Goal: Contribute content

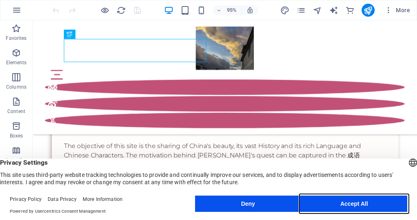
click at [317, 202] on button "Accept All" at bounding box center [354, 204] width 106 height 16
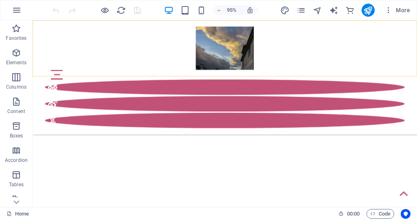
scroll to position [267, 0]
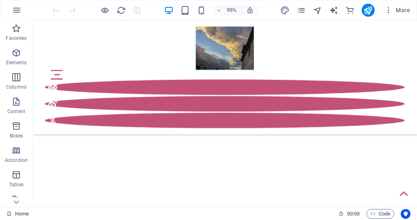
click at [371, 0] on html "yangpiyuan.suidaizhishi.com Home Favorites Elements Columns Content Boxes Accor…" at bounding box center [208, 110] width 417 height 220
click at [174, 0] on html "yangpiyuan.suidaizhishi.com Home Favorites Elements Columns Content Boxes Accor…" at bounding box center [208, 110] width 417 height 220
click at [246, 0] on html "yangpiyuan.suidaizhishi.com Home Favorites Elements Columns Content Boxes Accor…" at bounding box center [208, 110] width 417 height 220
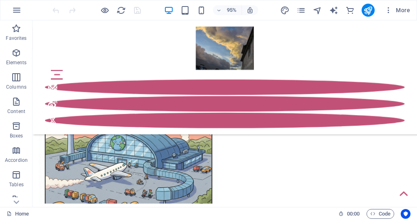
scroll to position [863, 0]
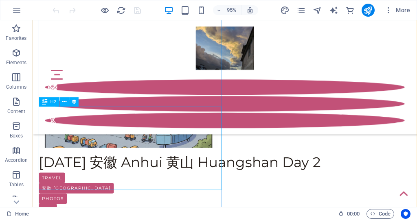
scroll to position [918, 0]
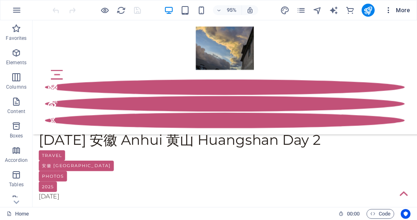
click at [398, 10] on span "More" at bounding box center [397, 10] width 26 height 8
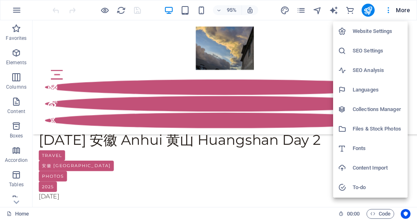
click at [360, 113] on h6 "Collections Manager" at bounding box center [377, 110] width 50 height 10
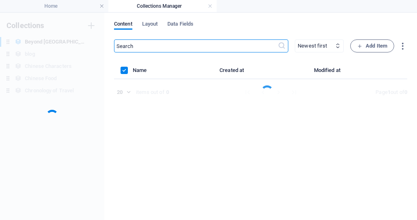
scroll to position [0, 0]
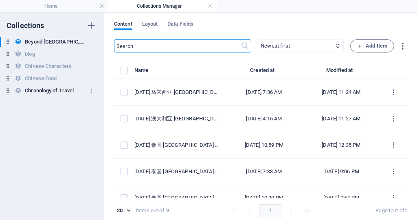
click at [48, 93] on h6 "Chronology of Travel" at bounding box center [49, 91] width 49 height 10
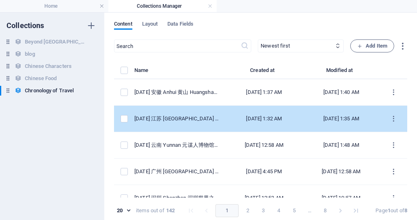
click at [205, 120] on td "[DATE] 江苏 [GEOGRAPHIC_DATA] [GEOGRAPHIC_DATA]" at bounding box center [179, 119] width 91 height 26
select select "2025"
select select "Travel"
select select "[PERSON_NAME]"
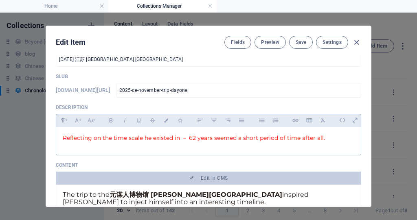
scroll to position [124, 0]
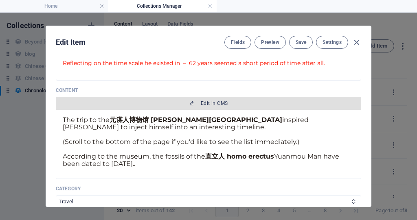
click at [202, 106] on span "Edit in CMS" at bounding box center [214, 103] width 27 height 7
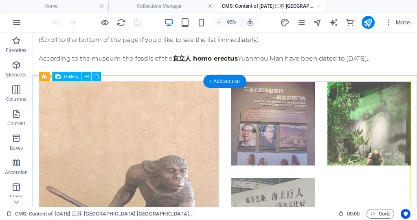
scroll to position [0, 0]
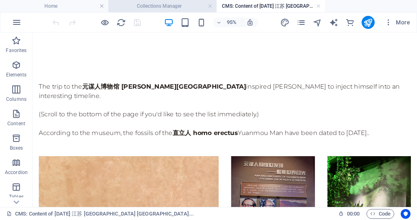
click at [178, 0] on html "yangpiyuan.suidaizhishi.com Home Collections Manager CMS: Content of 2025 CE 江苏…" at bounding box center [208, 110] width 417 height 220
click at [139, 7] on h4 "Collections Manager" at bounding box center [162, 6] width 108 height 9
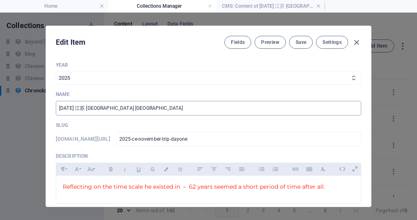
scroll to position [101, 0]
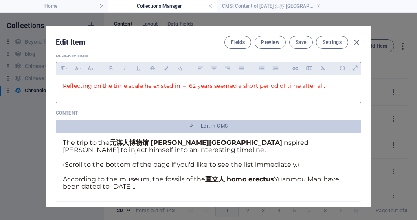
click at [64, 84] on span "Reflecting on the time scale he existed in － 62 years seemed a short period of …" at bounding box center [194, 85] width 262 height 7
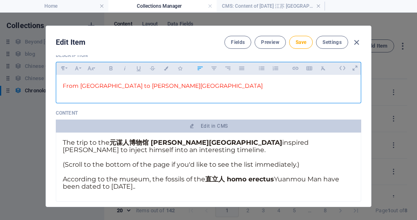
click at [151, 161] on p "(Scroll to the bottom of the page if you'd like to see the list immediately.)" at bounding box center [208, 164] width 291 height 7
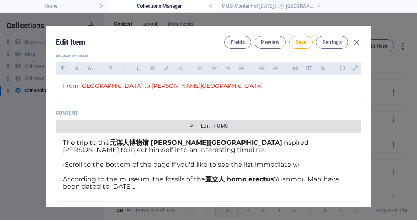
click at [203, 131] on button "Edit in CMS" at bounding box center [208, 126] width 305 height 13
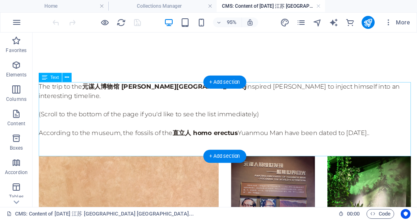
scroll to position [0, 0]
click at [163, 118] on div "The trip to the 元谋人博物馆 Yuanmou Man Museum inspired 杨丕源 Yang Piyuan to inject hi…" at bounding box center [234, 124] width 391 height 78
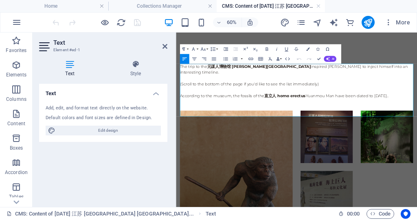
click at [162, 46] on header "Text Element #ed-1" at bounding box center [103, 43] width 128 height 21
click at [162, 47] on header "Text Element #ed-1" at bounding box center [103, 43] width 128 height 21
click at [349, 123] on p "(Scroll to the bottom of the page if you'd like to see the list immediately.)" at bounding box center [376, 119] width 389 height 10
click at [340, 98] on p "The trip to the 元谋人博物馆 Yuanmou Man Museum inspired 杨丕源 Yang Piyuan to inject hi…" at bounding box center [376, 95] width 389 height 20
drag, startPoint x: 139, startPoint y: 16, endPoint x: 165, endPoint y: 48, distance: 40.8
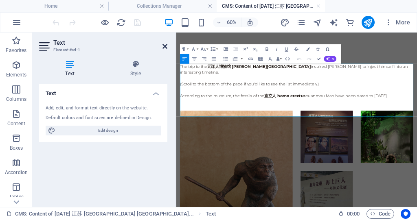
click at [165, 48] on icon at bounding box center [164, 46] width 5 height 7
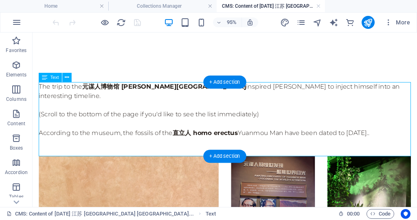
click at [155, 97] on div "The trip to the 元谋人博物馆 Yuanmou Man Museum inspired 杨丕源 Yang Piyuan to inject hi…" at bounding box center [234, 124] width 391 height 78
click at [138, 117] on div "The trip to the 元谋人博物馆 Yuanmou Man Museum inspired 杨丕源 Yang Piyuan to inject hi…" at bounding box center [234, 124] width 391 height 78
click at [147, 117] on div "The trip to the 元谋人博物馆 Yuanmou Man Museum inspired 杨丕源 Yang Piyuan to inject hi…" at bounding box center [234, 124] width 391 height 78
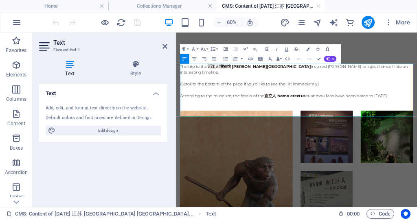
click at [247, 128] on p at bounding box center [376, 129] width 389 height 10
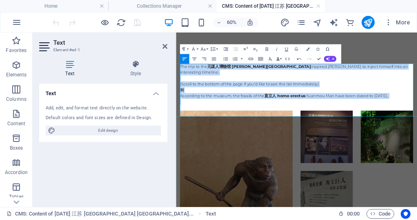
drag, startPoint x: 196, startPoint y: 154, endPoint x: 180, endPoint y: 90, distance: 65.7
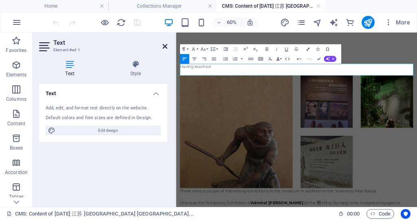
drag, startPoint x: 138, startPoint y: 12, endPoint x: 164, endPoint y: 44, distance: 41.1
click at [164, 44] on icon at bounding box center [164, 46] width 5 height 7
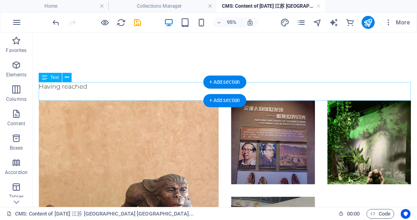
click at [114, 93] on div "Having reached" at bounding box center [234, 95] width 391 height 20
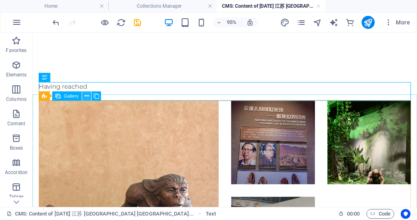
click at [86, 98] on icon at bounding box center [87, 96] width 4 height 8
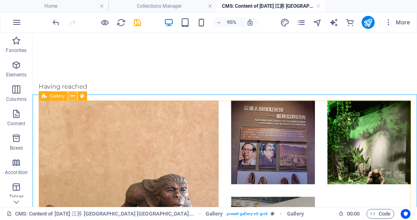
click at [72, 94] on icon at bounding box center [73, 96] width 4 height 8
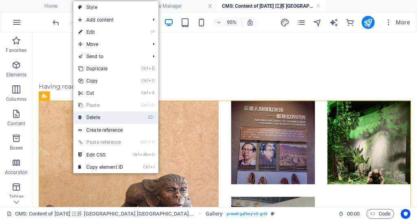
click at [100, 116] on link "⌦ Delete" at bounding box center [100, 117] width 55 height 12
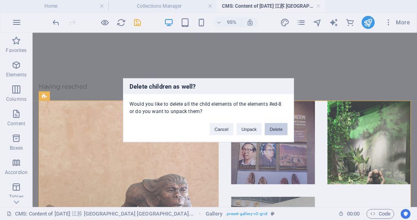
click at [276, 129] on button "Delete" at bounding box center [275, 129] width 23 height 12
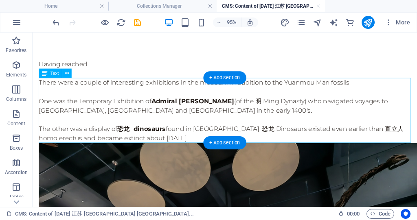
scroll to position [48, 0]
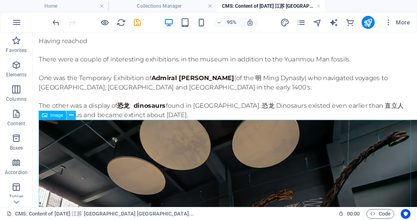
click at [74, 118] on button at bounding box center [71, 115] width 9 height 9
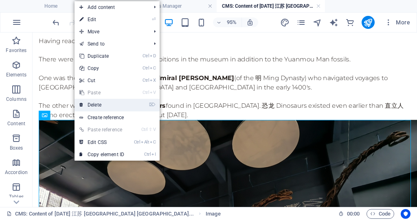
click at [104, 105] on link "⌦ Delete" at bounding box center [101, 105] width 55 height 12
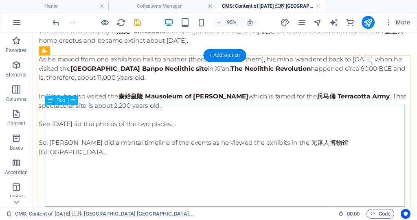
scroll to position [233, 0]
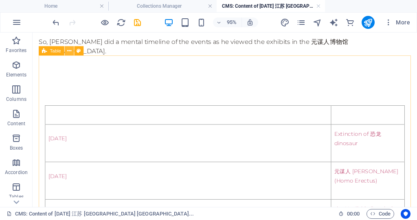
click at [66, 52] on button at bounding box center [69, 50] width 9 height 9
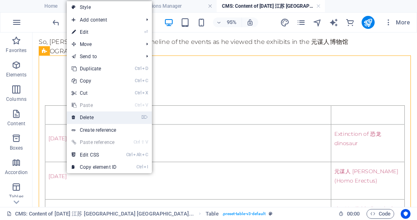
click at [94, 114] on link "⌦ Delete" at bounding box center [94, 117] width 55 height 12
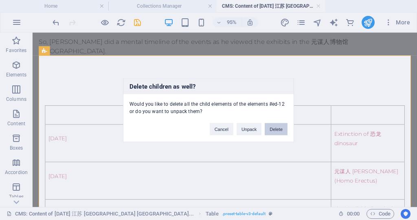
drag, startPoint x: 272, startPoint y: 128, endPoint x: 252, endPoint y: 100, distance: 34.1
click at [272, 128] on button "Delete" at bounding box center [275, 129] width 23 height 12
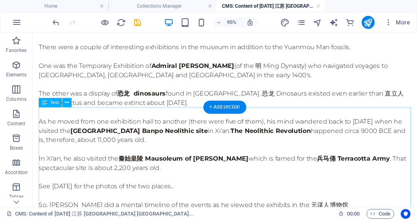
scroll to position [10, 0]
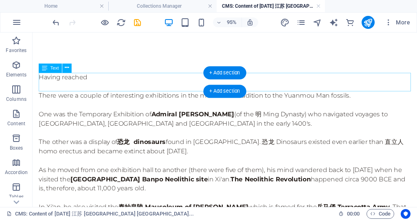
click at [105, 79] on div "Having reached" at bounding box center [234, 85] width 391 height 20
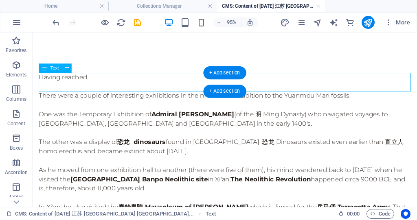
click at [105, 79] on div "Having reached" at bounding box center [234, 85] width 391 height 20
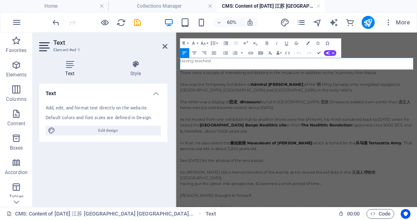
click at [275, 85] on p at bounding box center [376, 90] width 389 height 10
click at [237, 79] on p "Having reached" at bounding box center [376, 80] width 389 height 10
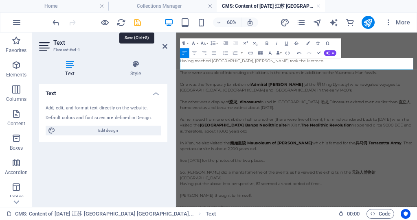
click at [135, 20] on icon "save" at bounding box center [137, 22] width 9 height 9
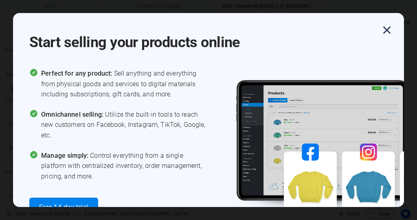
click at [387, 28] on icon "button" at bounding box center [386, 30] width 15 height 15
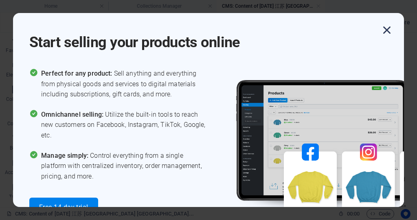
click at [384, 27] on icon "button" at bounding box center [386, 30] width 15 height 15
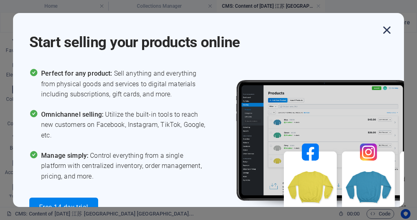
click at [387, 32] on icon "button" at bounding box center [386, 30] width 15 height 15
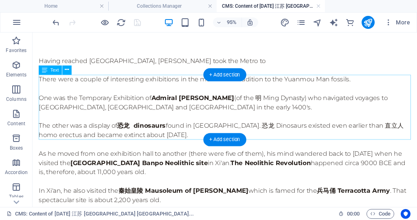
scroll to position [3, 0]
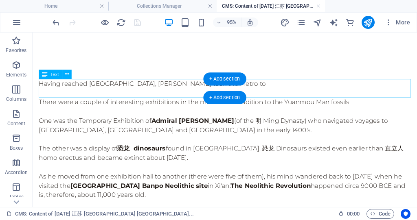
click at [369, 96] on div "Having reached 南京禄口国际机场 Nanjing Lukou International Airport, 杨丕源 Yang Piyuan to…" at bounding box center [234, 91] width 391 height 20
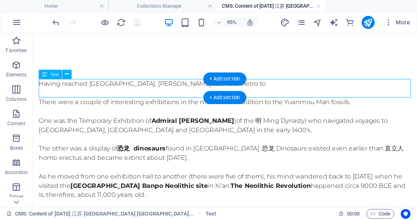
click at [369, 96] on div "Having reached 南京禄口国际机场 Nanjing Lukou International Airport, 杨丕源 Yang Piyuan to…" at bounding box center [234, 91] width 391 height 20
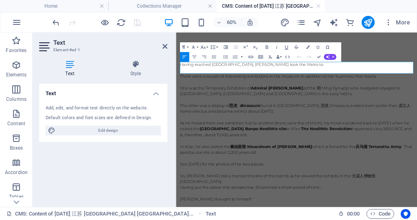
click at [416, 87] on p "Having reached 南京禄口国际机场 Nanjing Lukou International Airport, 杨丕源 Yang Piyuan to…" at bounding box center [376, 86] width 389 height 10
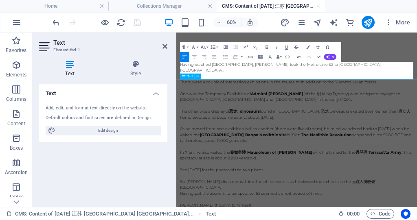
click at [333, 158] on div "There were a couple of interesting exhibitions in the museum in addition to the…" at bounding box center [376, 145] width 389 height 68
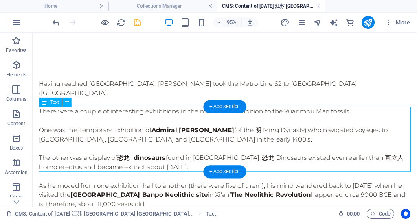
click at [177, 133] on div "There were a couple of interesting exhibitions in the museum in addition to the…" at bounding box center [234, 145] width 391 height 68
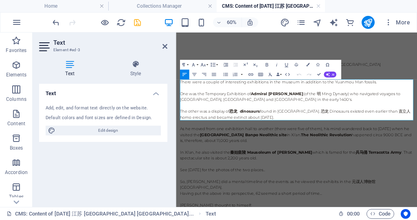
drag, startPoint x: 373, startPoint y: 172, endPoint x: 176, endPoint y: 117, distance: 204.8
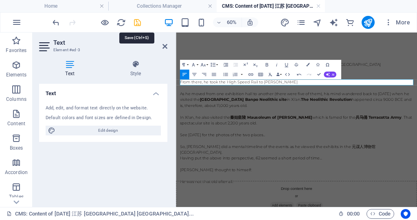
click at [139, 22] on icon "save" at bounding box center [137, 22] width 9 height 9
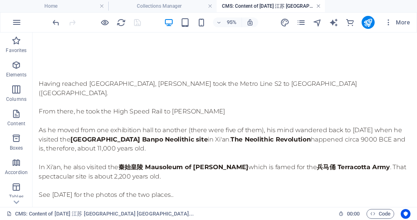
click at [317, 9] on link at bounding box center [318, 6] width 5 height 8
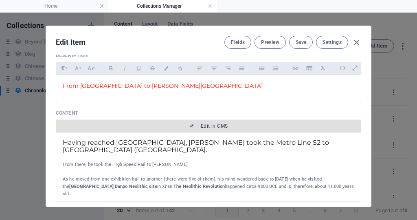
click at [212, 124] on span "Edit in CMS" at bounding box center [214, 126] width 27 height 7
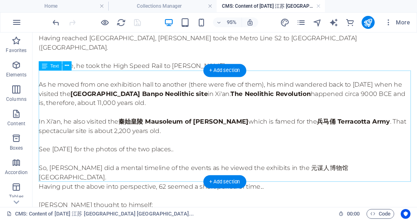
scroll to position [27, 0]
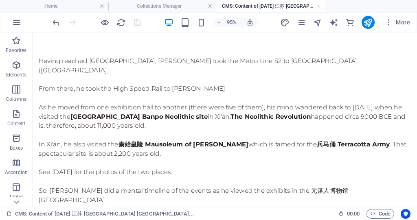
click at [285, 0] on html "yangpiyuan.suidaizhishi.com Home Collections Manager CMS: Content of 2025 CE 江苏…" at bounding box center [208, 110] width 417 height 220
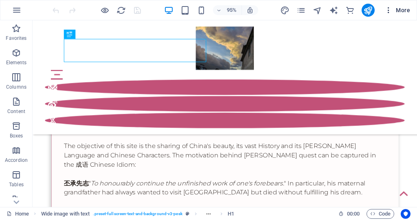
click at [402, 9] on span "More" at bounding box center [397, 10] width 26 height 8
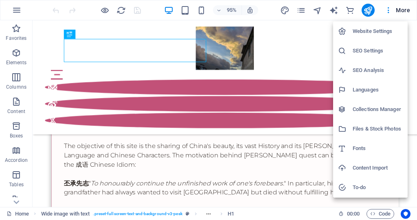
click at [379, 112] on h6 "Collections Manager" at bounding box center [377, 110] width 50 height 10
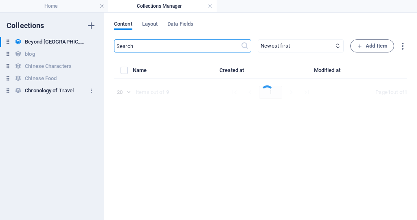
click at [60, 90] on h6 "Chronology of Travel" at bounding box center [49, 91] width 49 height 10
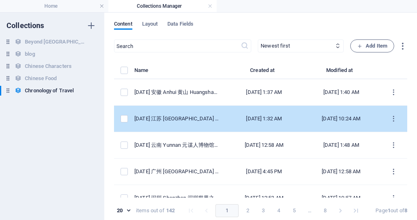
click at [190, 114] on td "[DATE] 江苏 [GEOGRAPHIC_DATA] [GEOGRAPHIC_DATA]" at bounding box center [179, 119] width 91 height 26
select select "2025"
select select "Travel"
select select "[PERSON_NAME]"
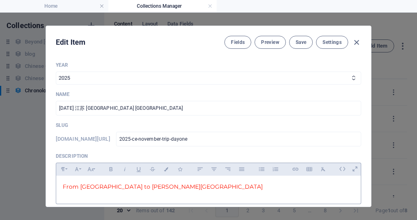
scroll to position [49, 0]
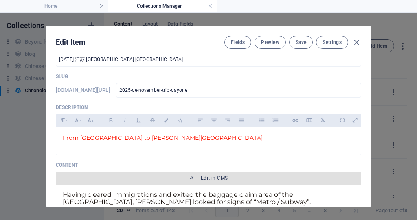
click at [210, 181] on button "Edit in CMS" at bounding box center [208, 178] width 305 height 13
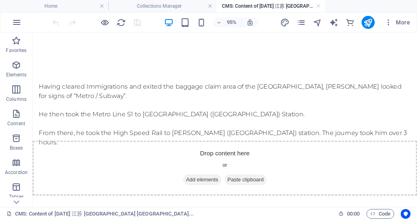
scroll to position [0, 0]
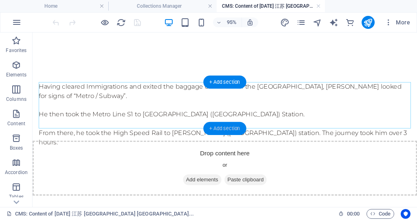
click at [231, 129] on div "+ Add section" at bounding box center [224, 128] width 43 height 13
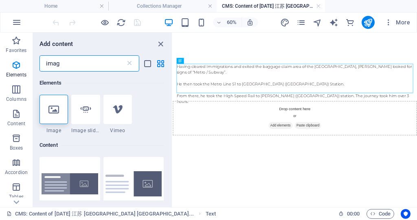
type input "image"
click at [54, 104] on icon at bounding box center [53, 109] width 11 height 11
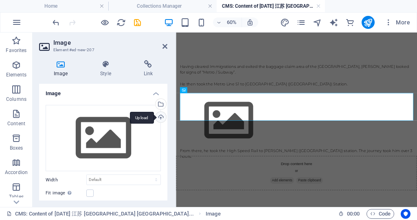
click at [158, 118] on div "Upload" at bounding box center [160, 118] width 12 height 12
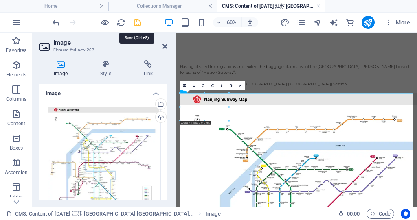
click at [136, 23] on icon "save" at bounding box center [137, 22] width 9 height 9
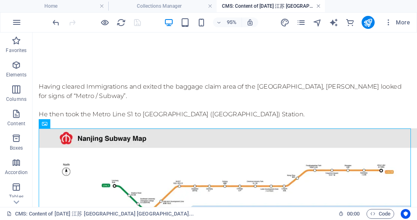
click at [317, 9] on link at bounding box center [318, 6] width 5 height 8
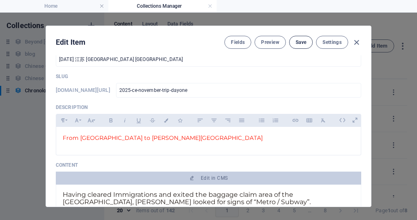
click at [297, 47] on button "Save" at bounding box center [301, 42] width 24 height 13
click at [352, 41] on icon "button" at bounding box center [356, 42] width 9 height 9
